Goal: Navigation & Orientation: Find specific page/section

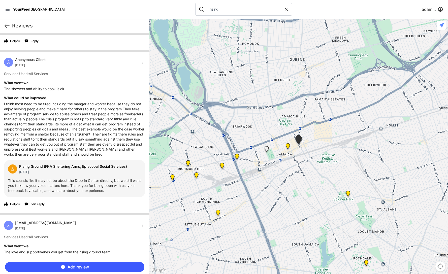
click at [231, 7] on input "rising" at bounding box center [244, 9] width 77 height 5
type input "s"
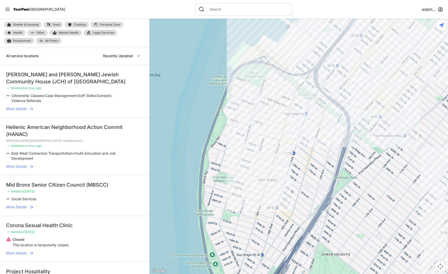
select select "nearby"
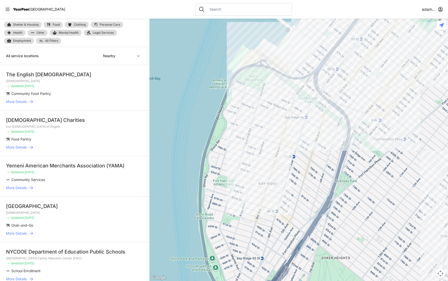
click at [26, 7] on span "YourPeer" at bounding box center [21, 9] width 16 height 4
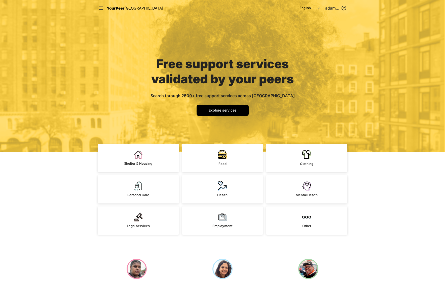
click at [333, 8] on html "Close panel YourPeer NYC Quick Exit Single Adult Families Soup Kitchen Food Pan…" at bounding box center [222, 140] width 445 height 281
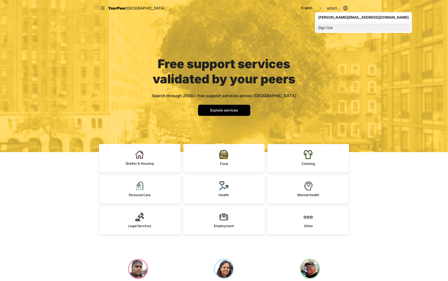
click at [333, 26] on div "Sign Out" at bounding box center [363, 28] width 94 height 8
